Goal: Navigation & Orientation: Find specific page/section

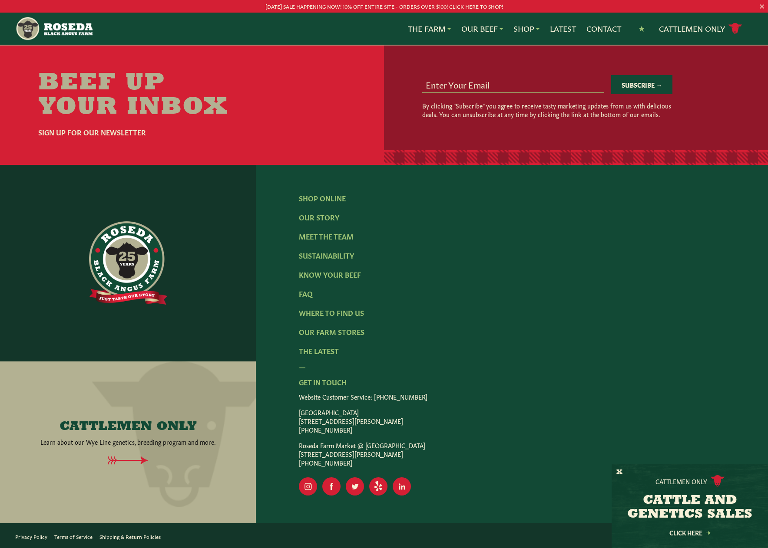
scroll to position [1563, 0]
click at [466, 66] on link "Where To Find Us" at bounding box center [501, 63] width 70 height 11
click at [330, 231] on link "Meet The Team" at bounding box center [326, 236] width 55 height 10
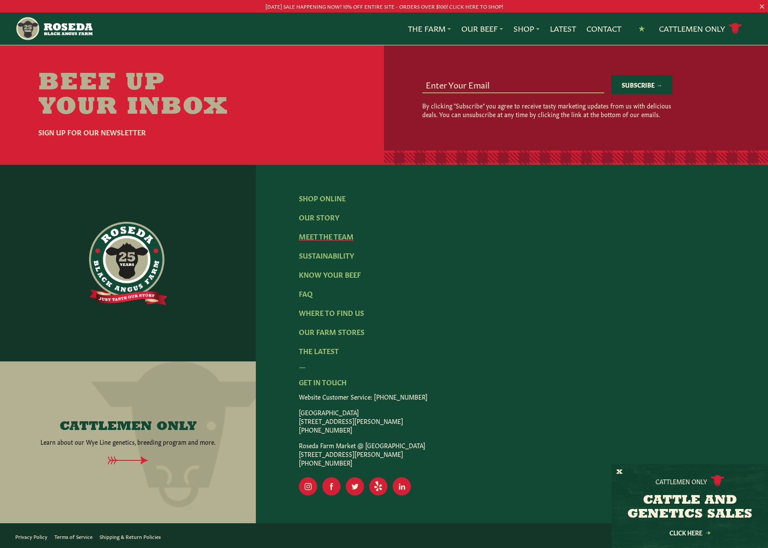
click at [328, 241] on link "Meet The Team" at bounding box center [326, 236] width 55 height 10
click at [357, 327] on link "Our Farm Stores" at bounding box center [332, 332] width 66 height 10
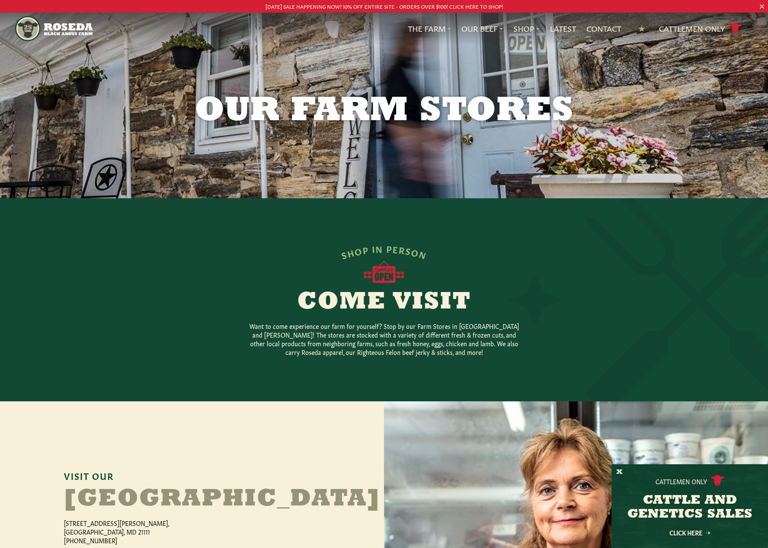
scroll to position [7, 0]
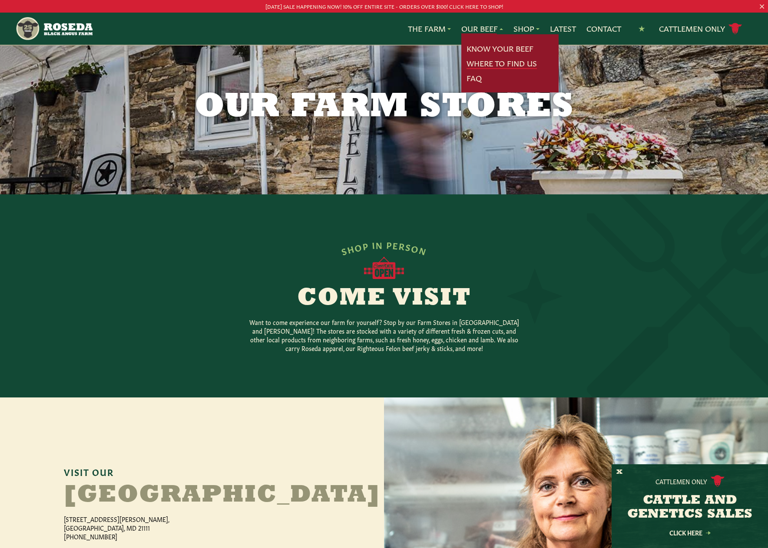
click at [492, 67] on link "Where To Find Us" at bounding box center [501, 63] width 70 height 11
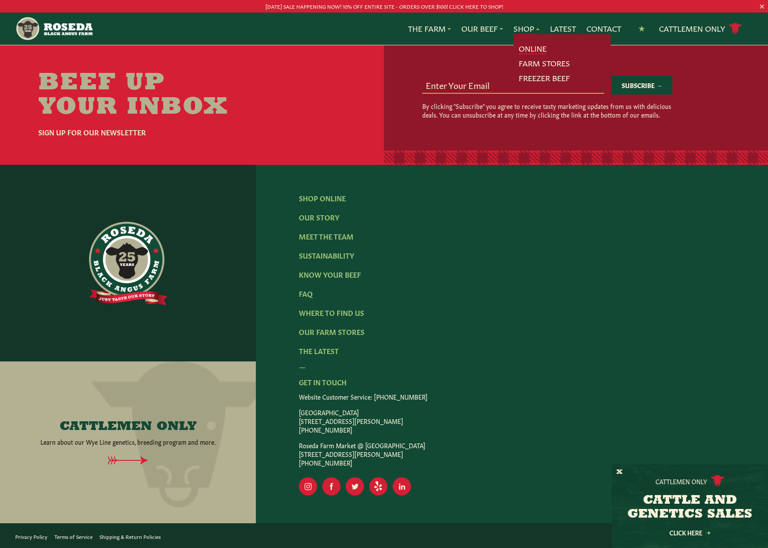
scroll to position [1684, 0]
click at [518, 52] on link "Online" at bounding box center [532, 48] width 28 height 11
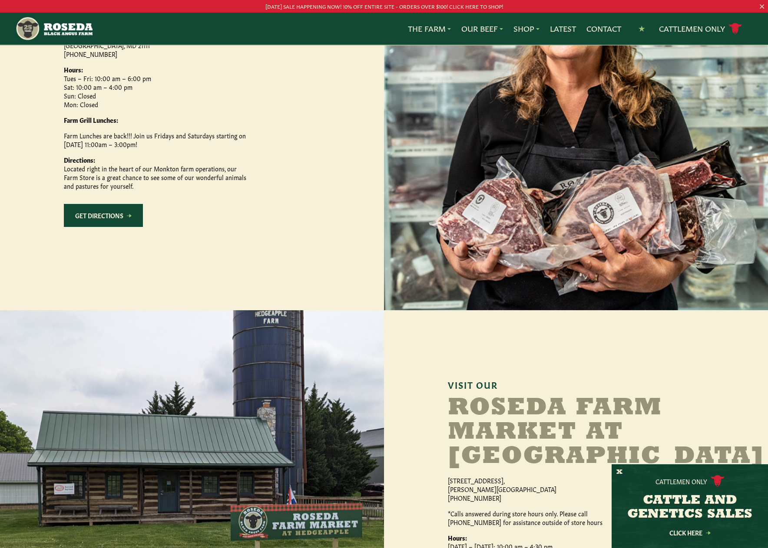
scroll to position [492, 0]
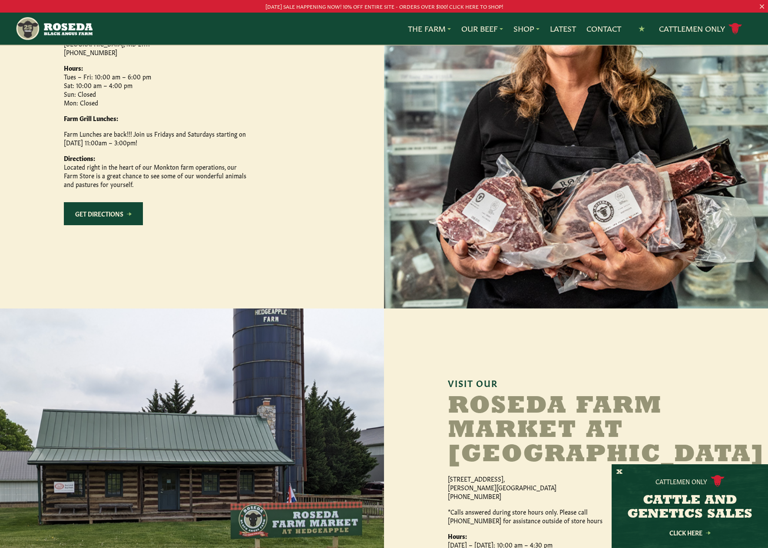
click at [128, 225] on link "Get Directions" at bounding box center [103, 213] width 79 height 23
